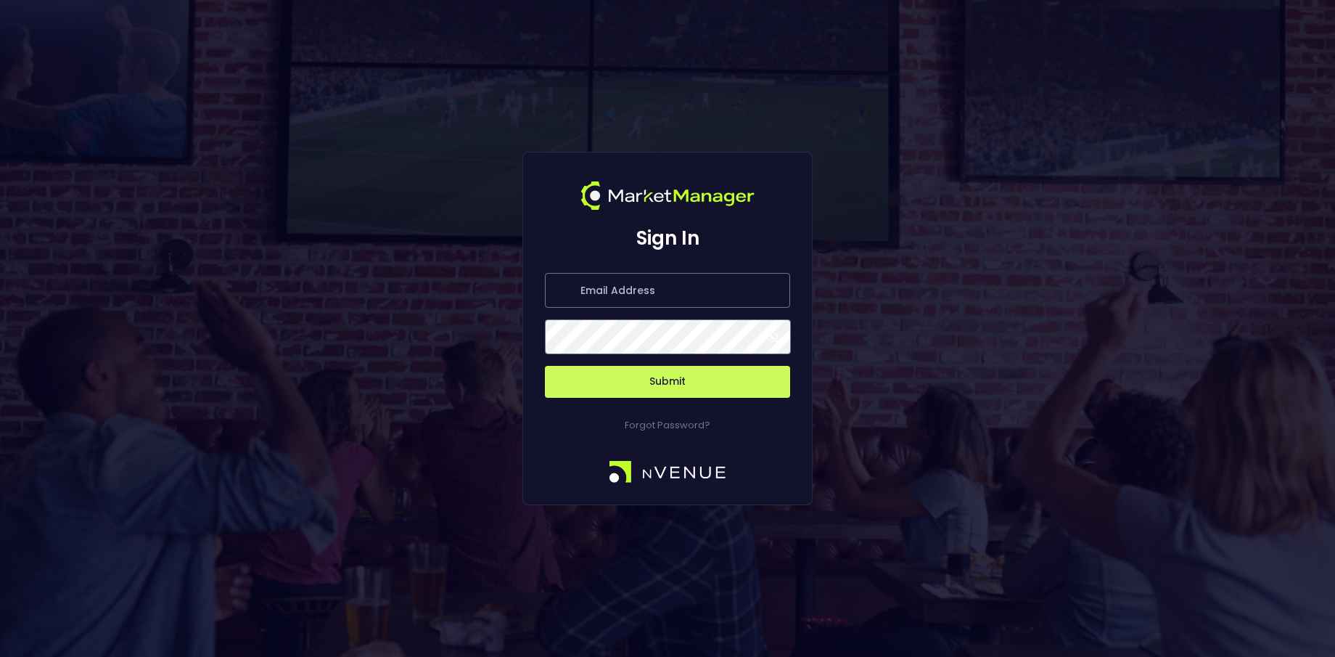
type input "[PERSON_NAME][EMAIL_ADDRESS][DOMAIN_NAME]"
click at [697, 379] on button "Submit" at bounding box center [667, 382] width 245 height 32
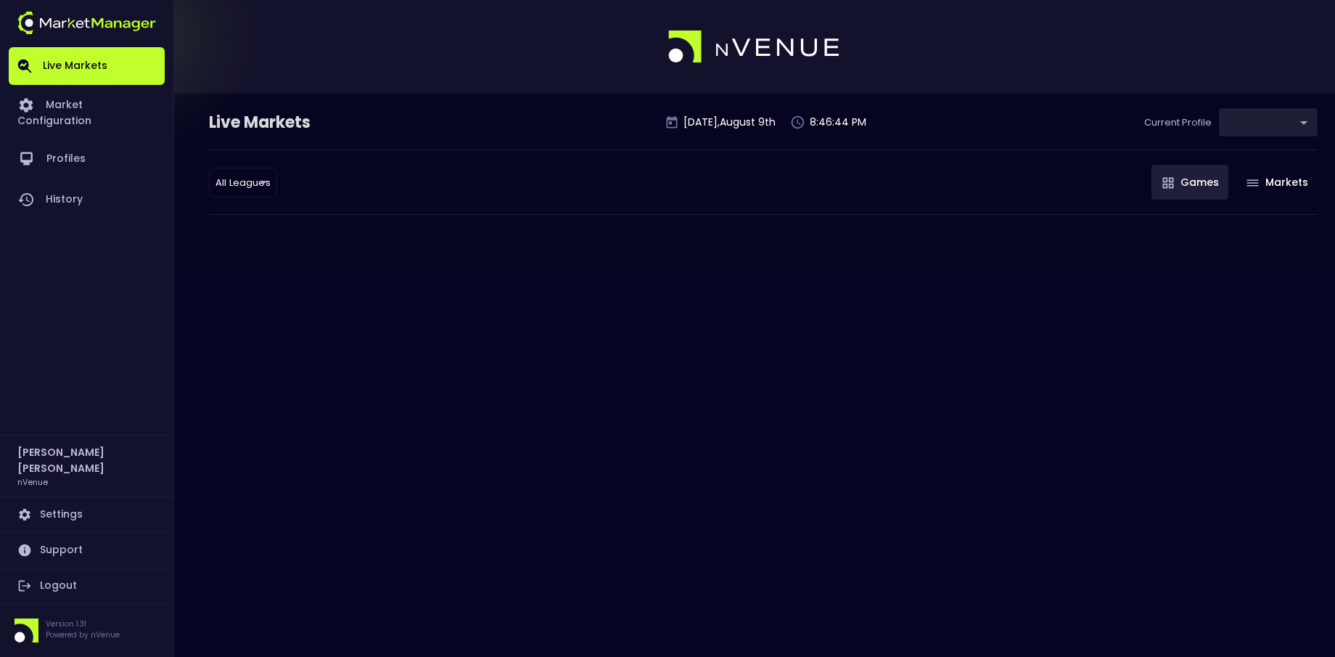
type input "0a763355-b225-40e6-8c79-2dda4ec7b2cf"
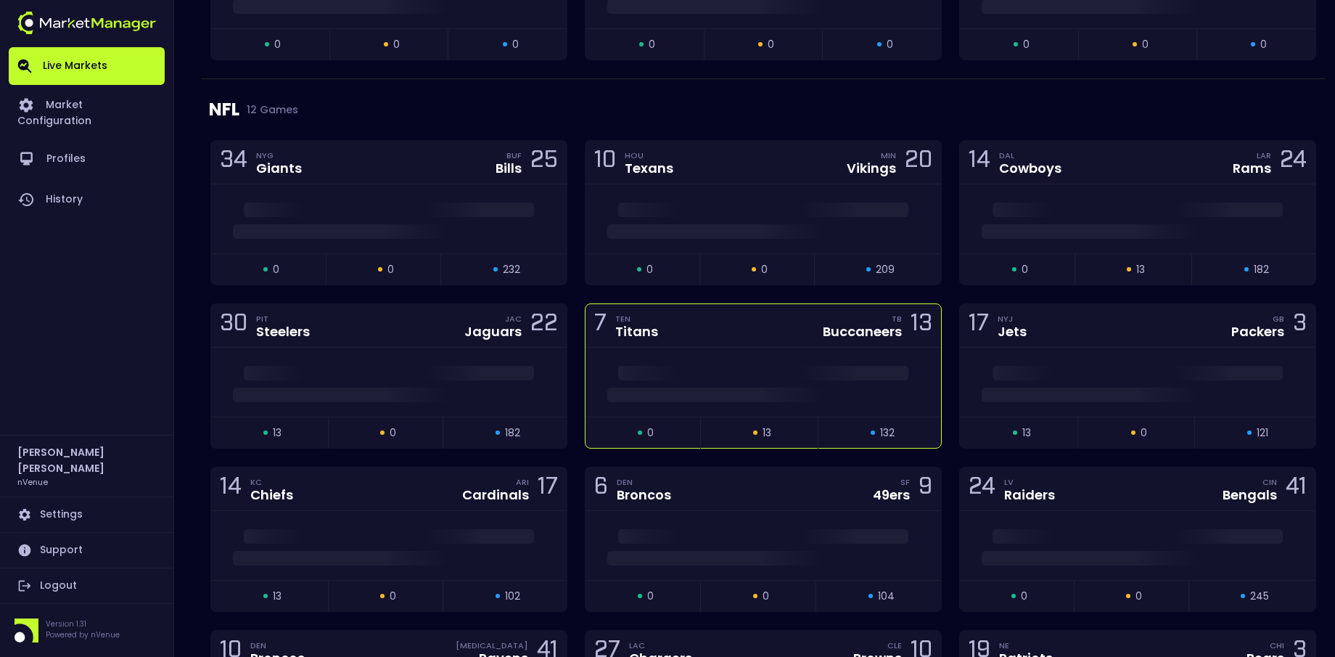
scroll to position [1732, 0]
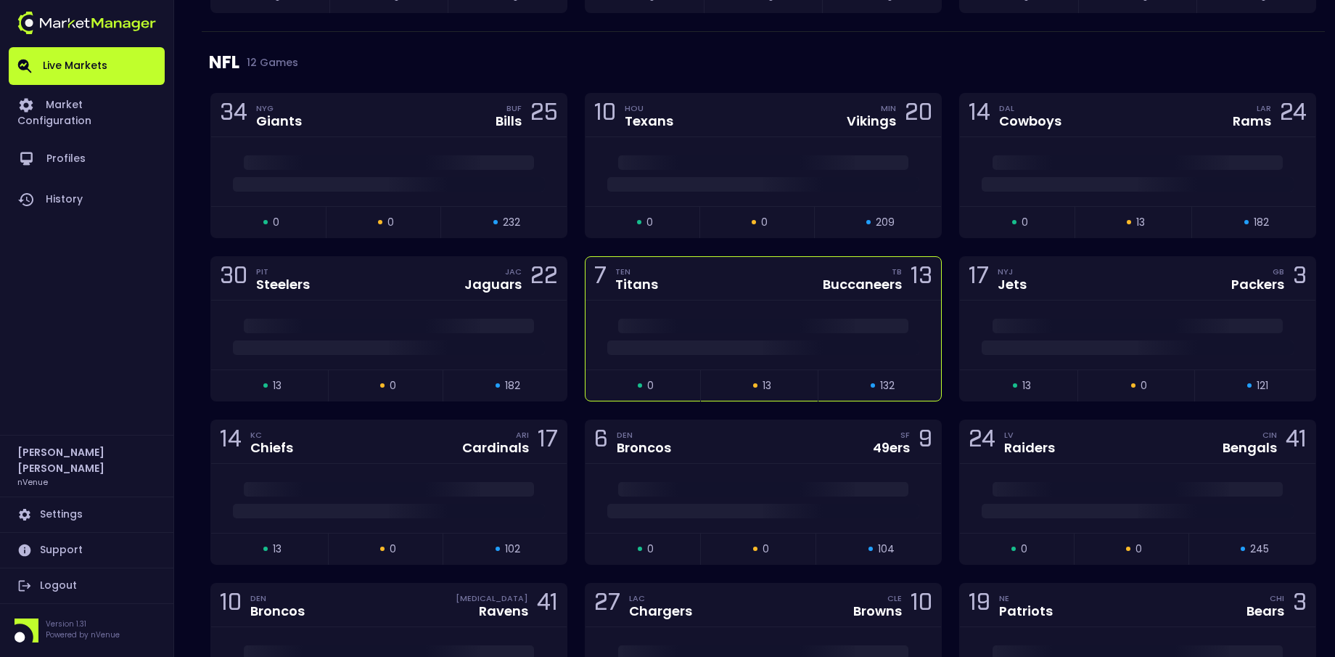
click at [715, 301] on div at bounding box center [762, 334] width 355 height 69
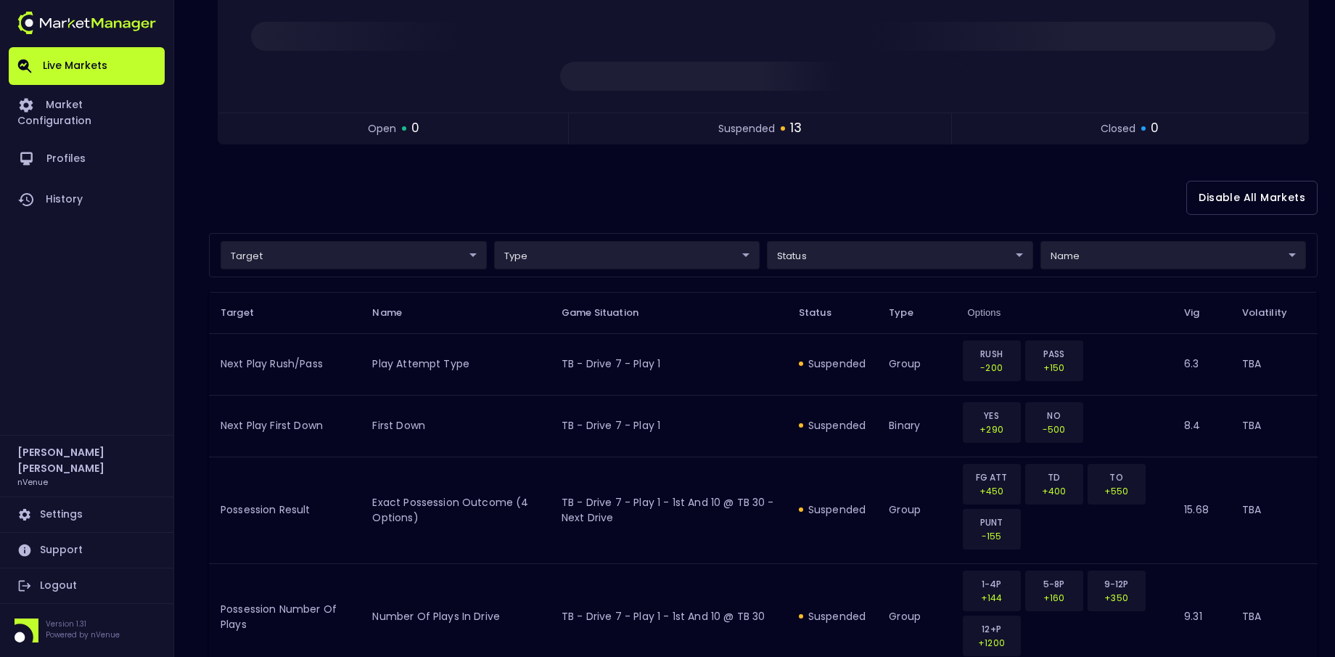
scroll to position [198, 0]
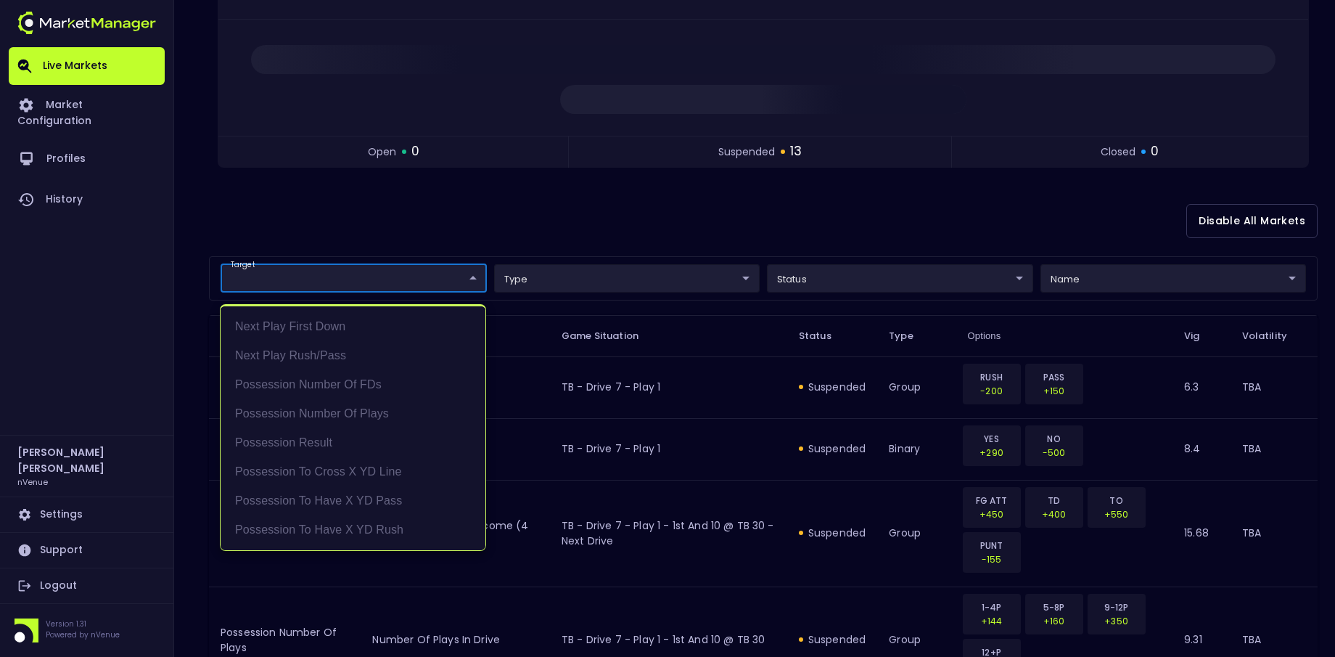
click at [461, 276] on body "Live Markets Market Configuration Profiles History [PERSON_NAME] nVenue Setting…" at bounding box center [667, 584] width 1335 height 1564
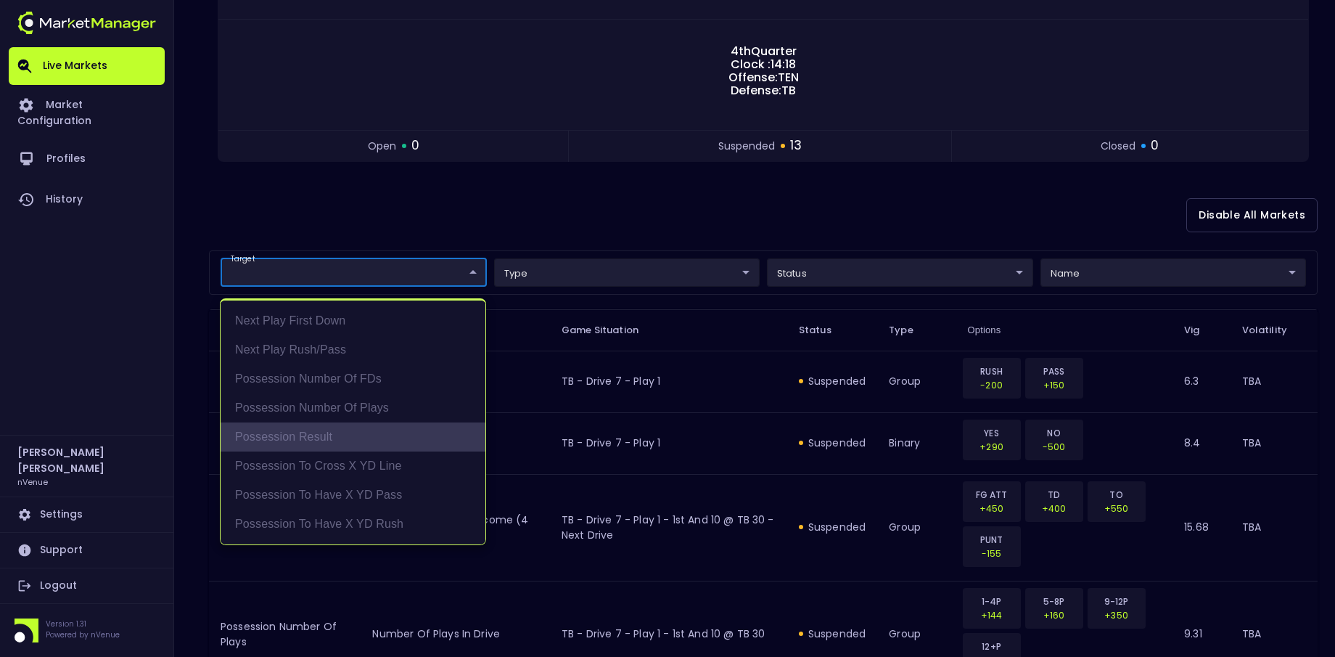
click at [432, 437] on li "Possession Result" at bounding box center [353, 436] width 265 height 29
type input "Possession Result"
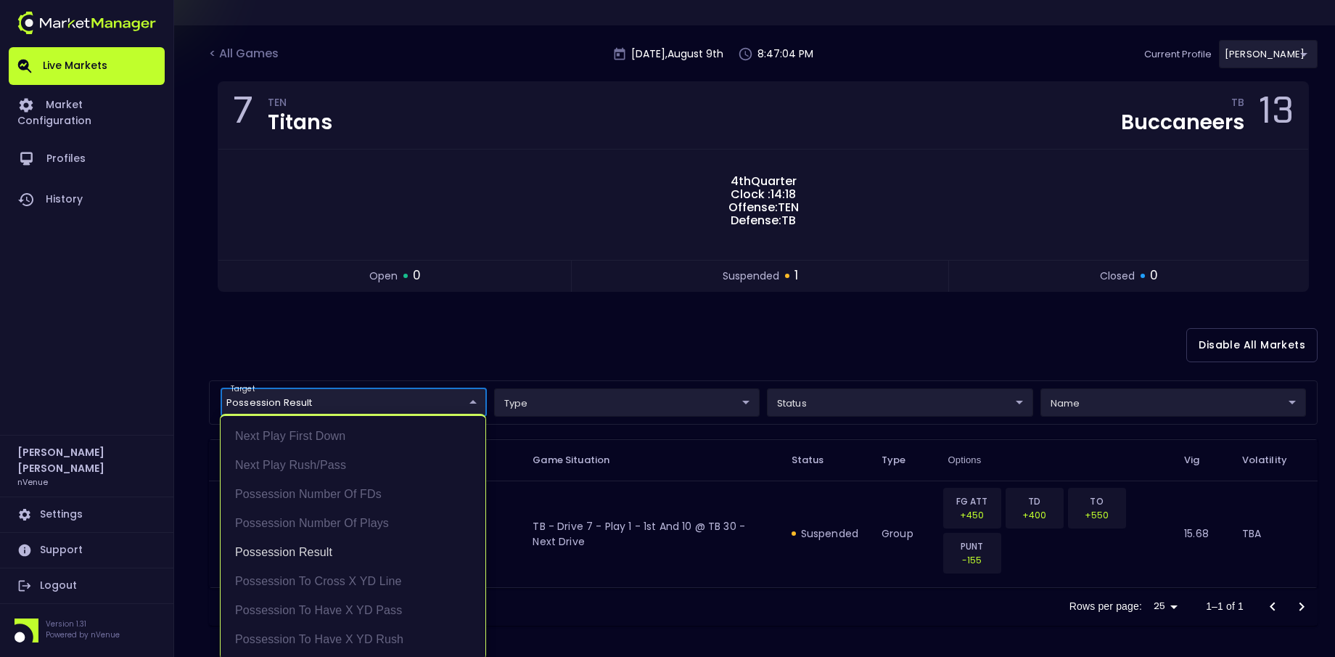
scroll to position [2, 0]
click at [829, 367] on div at bounding box center [667, 328] width 1335 height 657
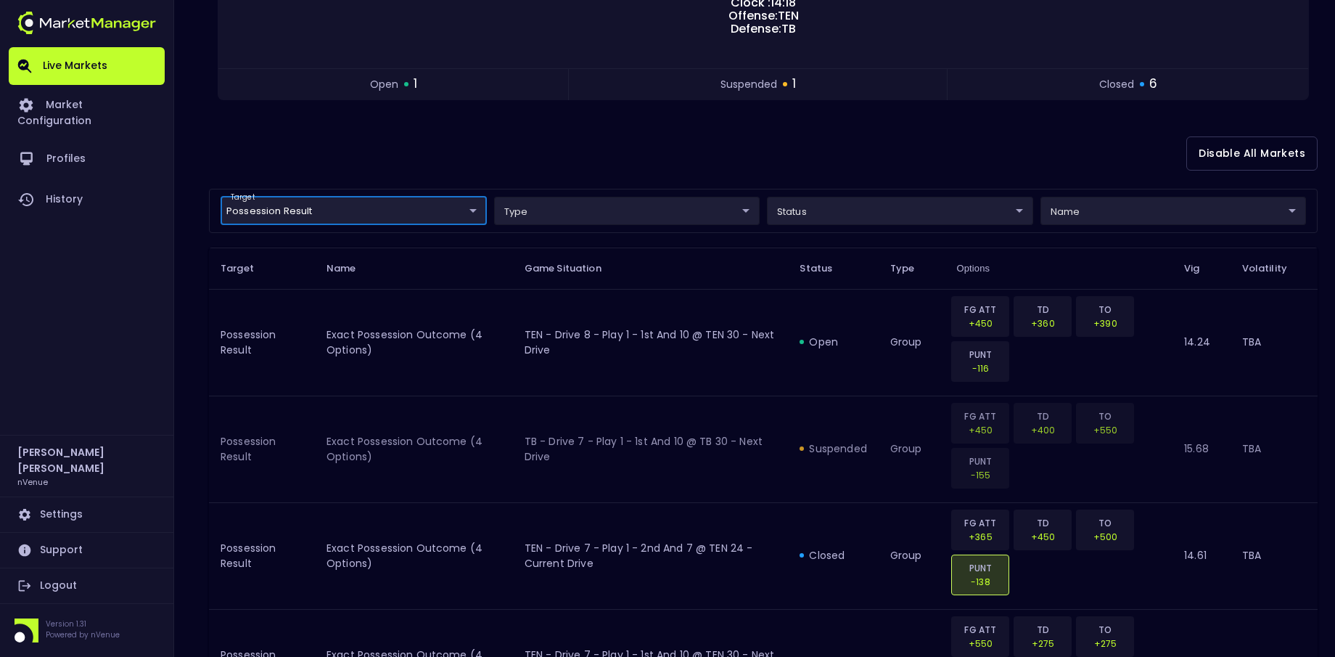
scroll to position [245, 0]
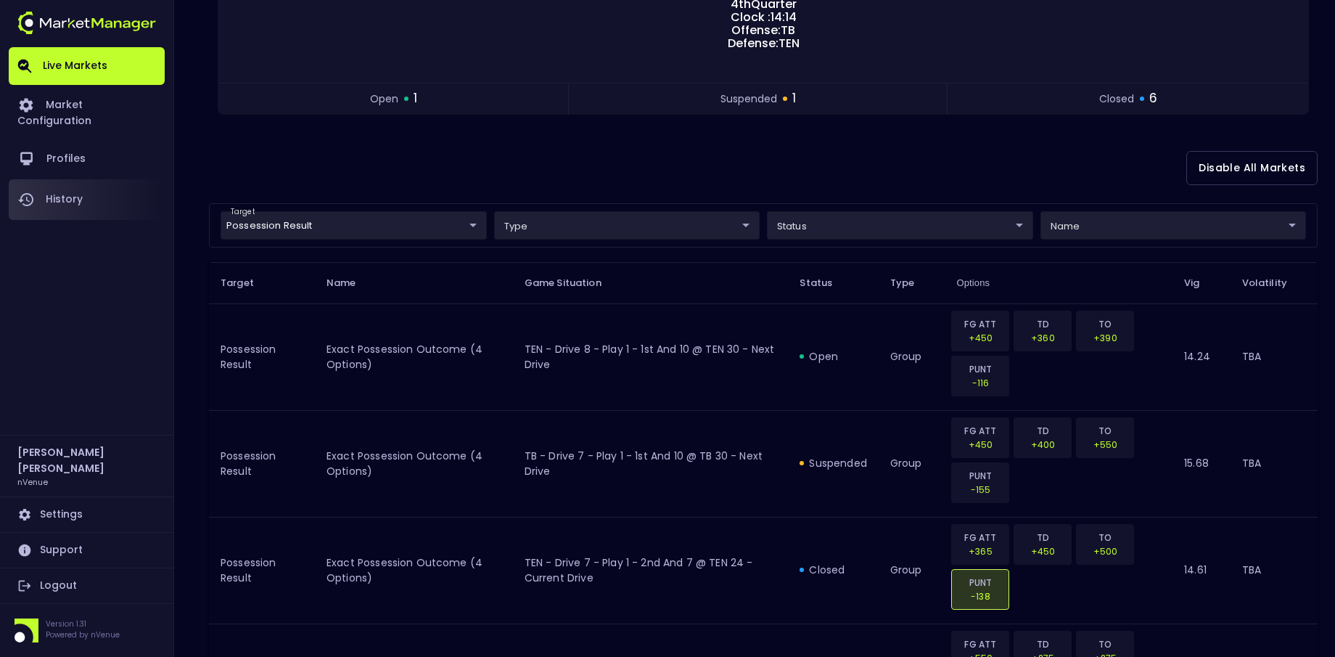
click at [65, 182] on link "History" at bounding box center [87, 199] width 156 height 41
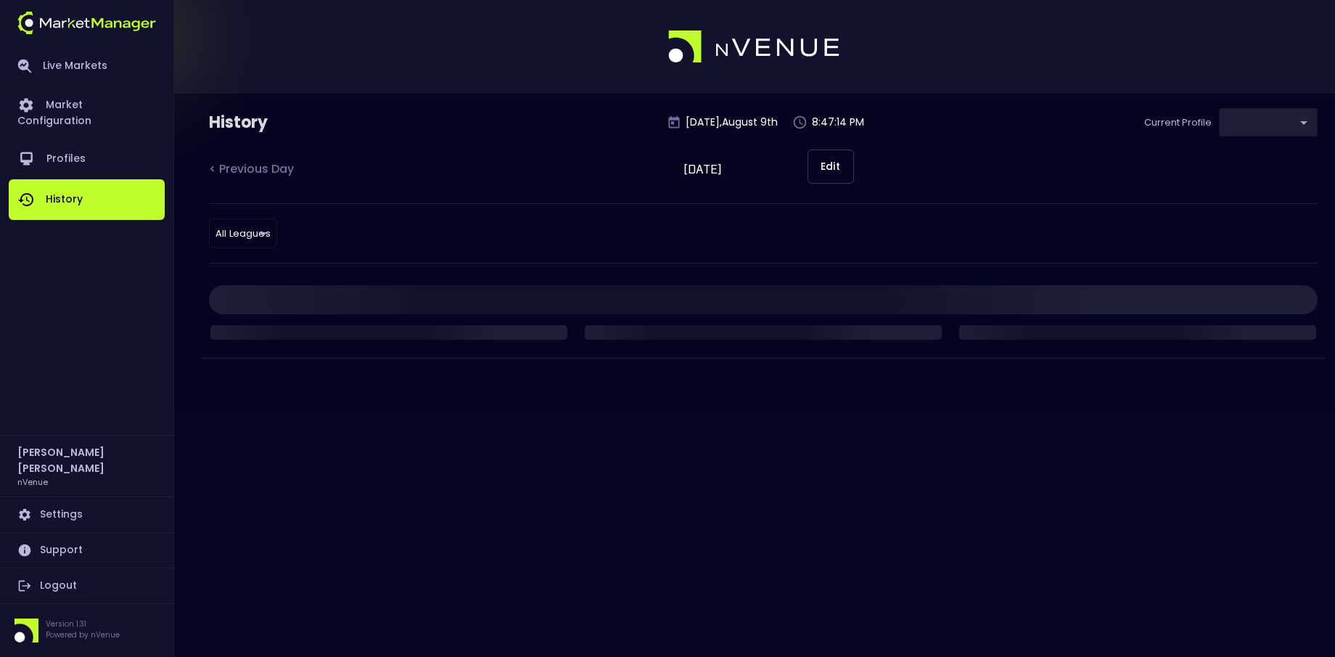
type input "0a763355-b225-40e6-8c79-2dda4ec7b2cf"
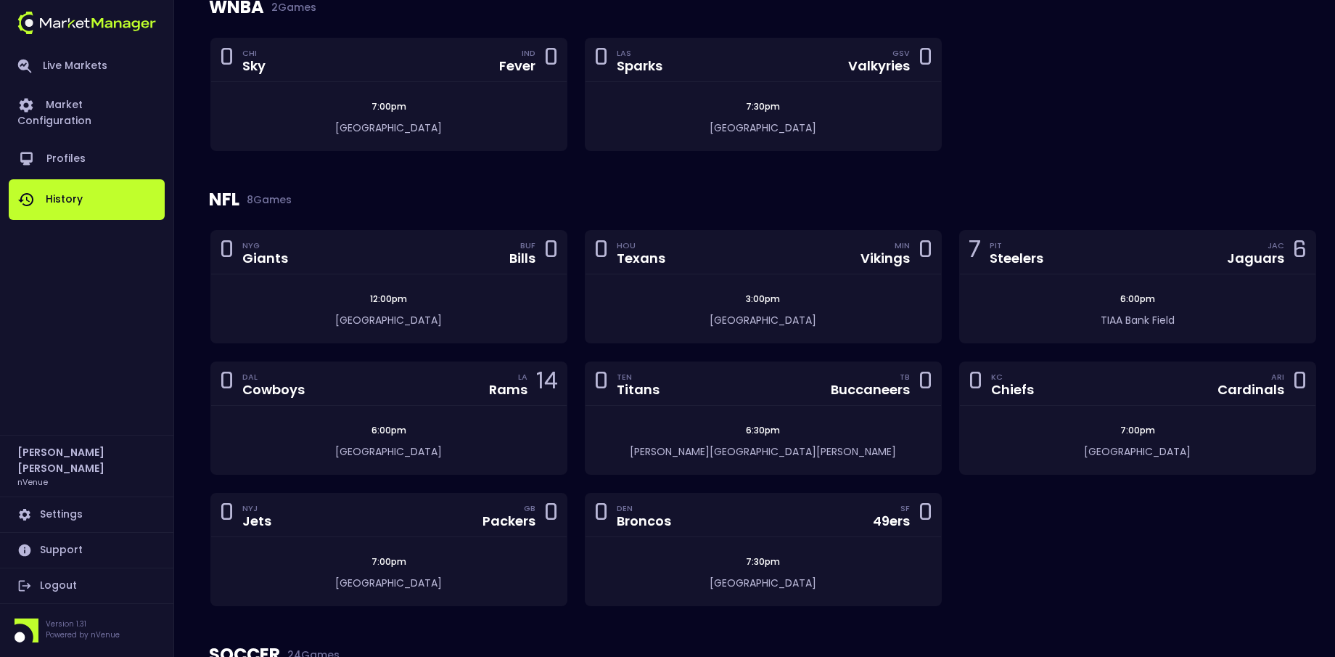
scroll to position [1142, 0]
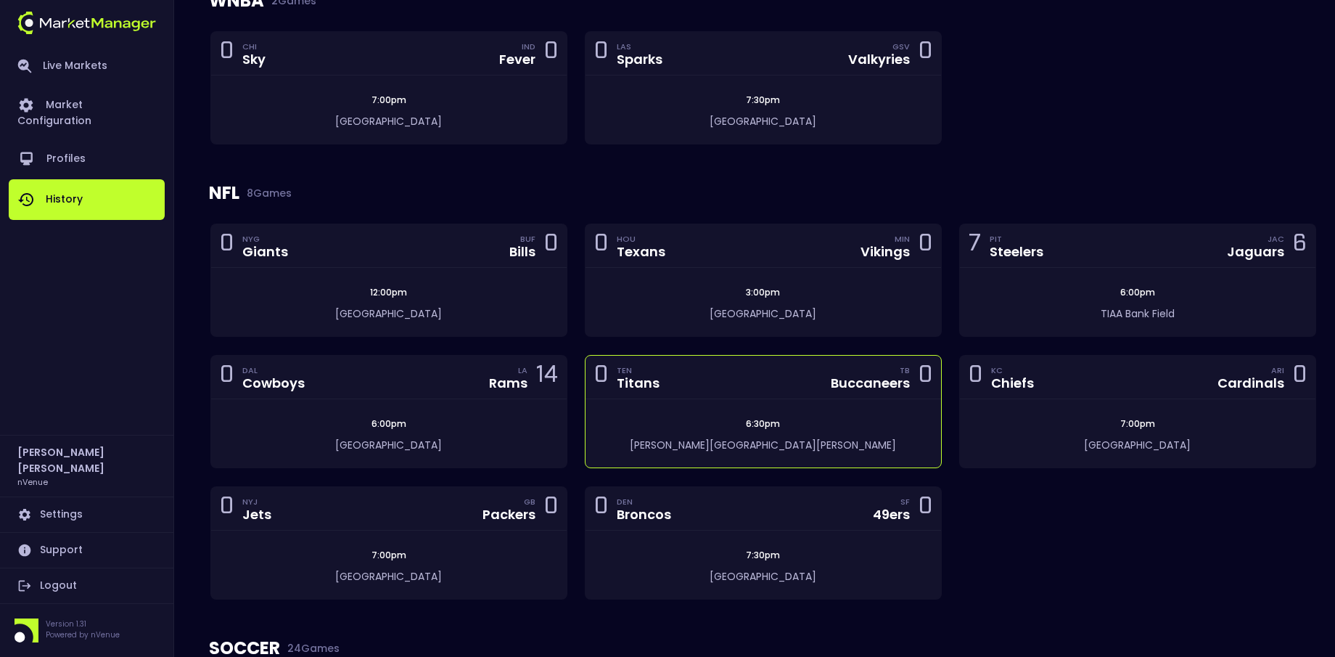
click at [729, 399] on div "6:30pm [PERSON_NAME][GEOGRAPHIC_DATA][PERSON_NAME]" at bounding box center [762, 433] width 355 height 68
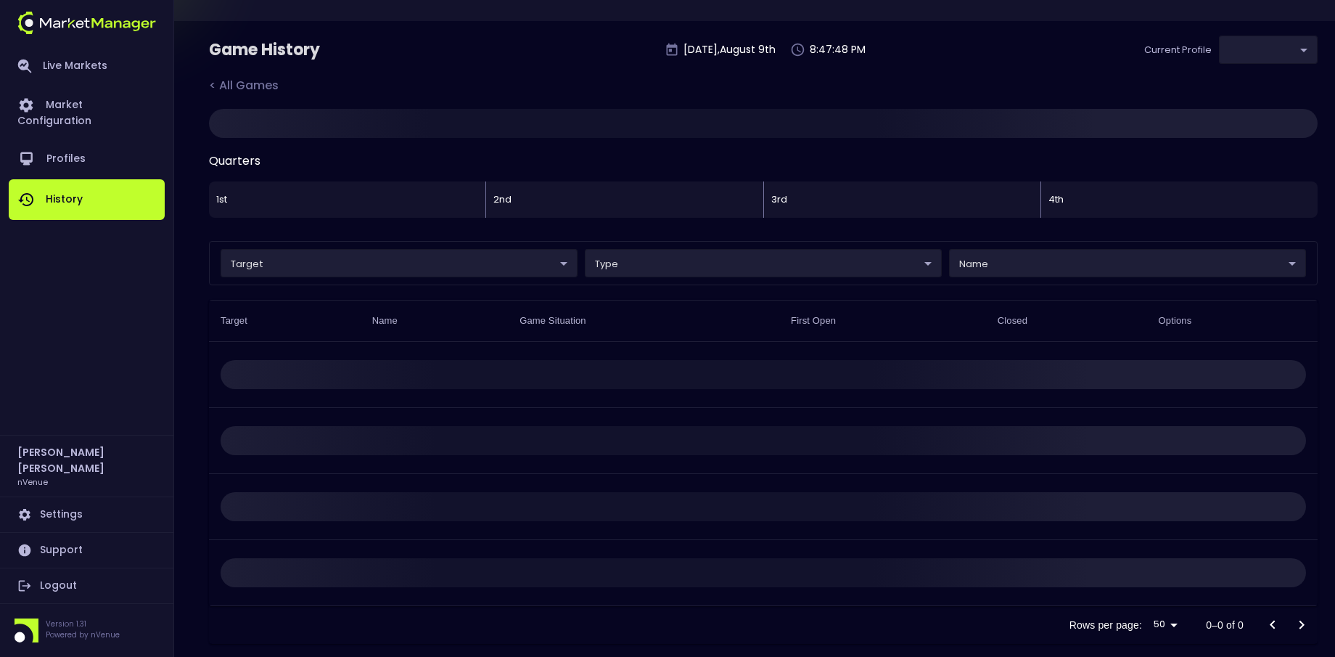
scroll to position [21, 0]
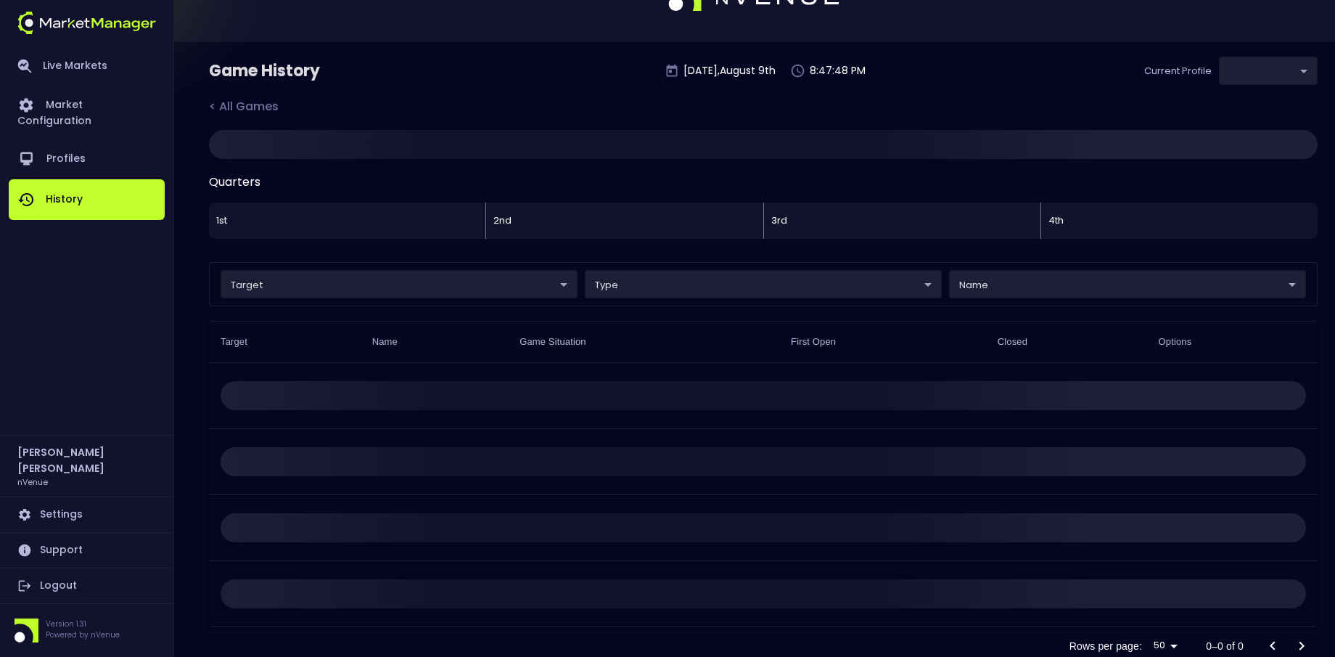
type input "0a763355-b225-40e6-8c79-2dda4ec7b2cf"
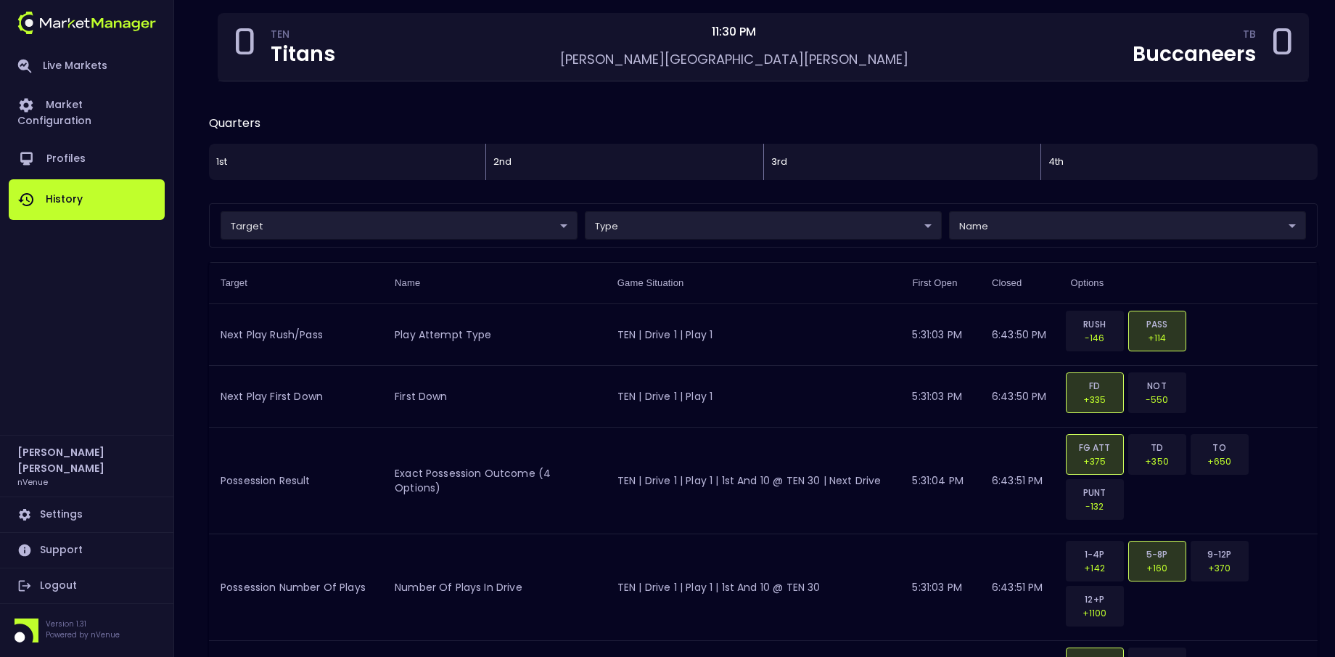
scroll to position [189, 0]
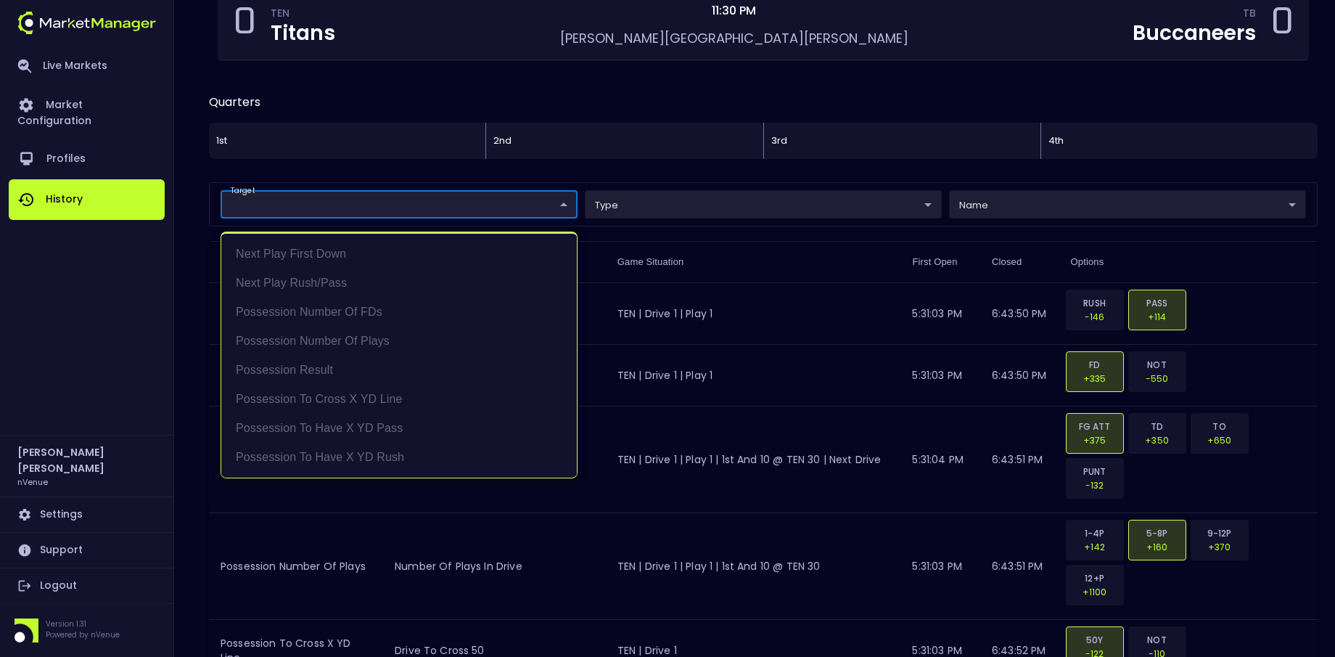
click at [458, 379] on li "Possession Result" at bounding box center [398, 369] width 355 height 29
type input "Possession Result"
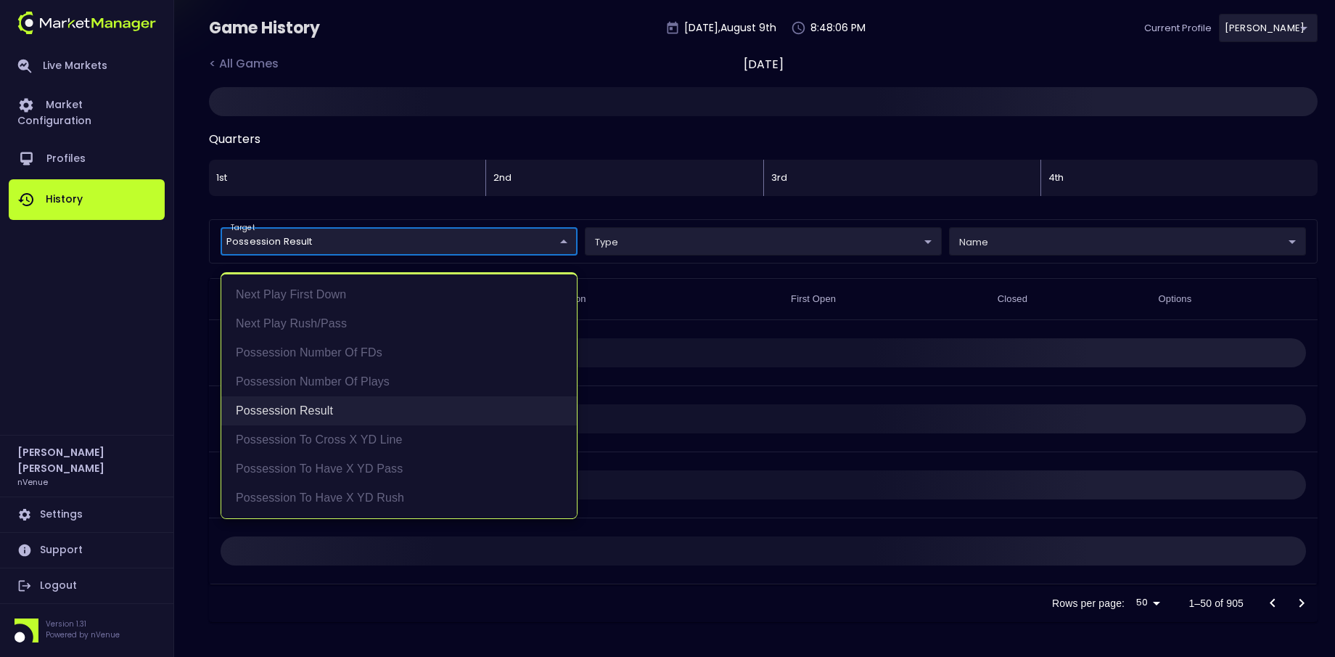
scroll to position [91, 0]
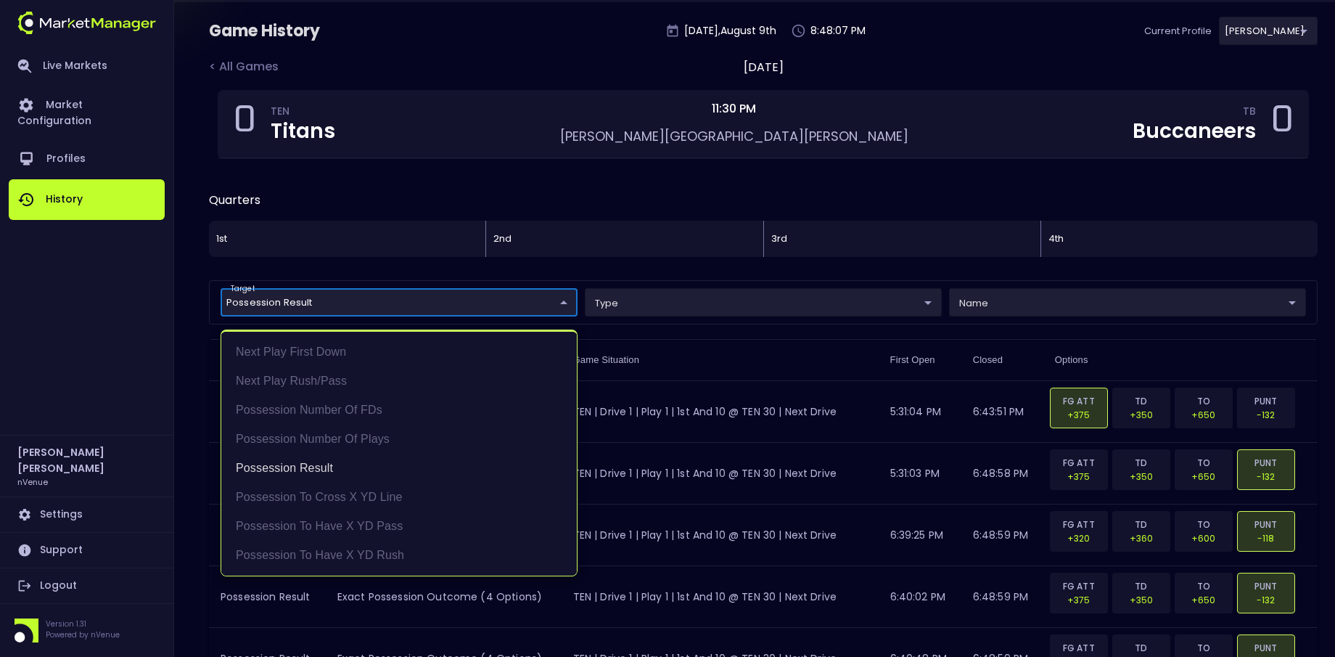
click at [666, 273] on div at bounding box center [667, 328] width 1335 height 657
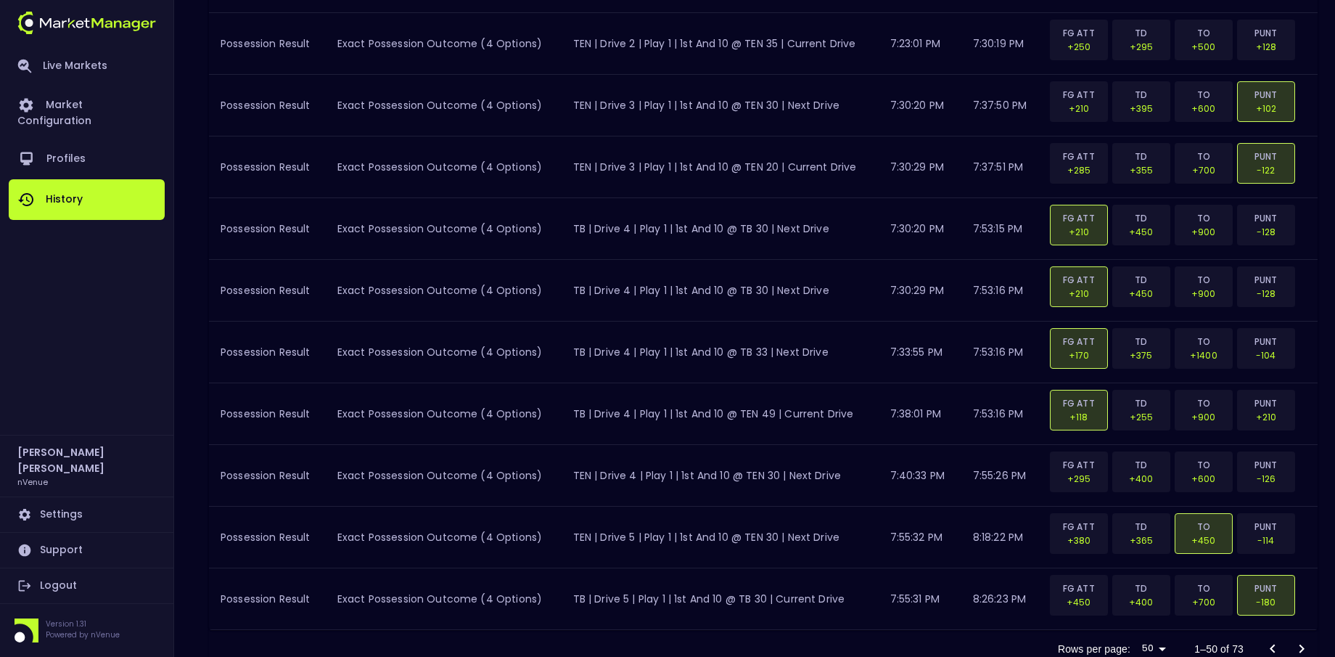
scroll to position [2955, 0]
